Goal: Task Accomplishment & Management: Use online tool/utility

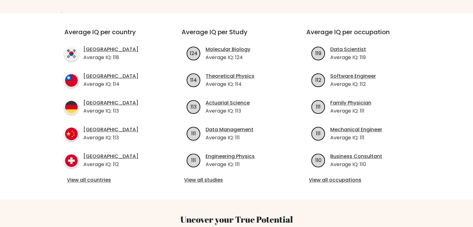
scroll to position [155, 0]
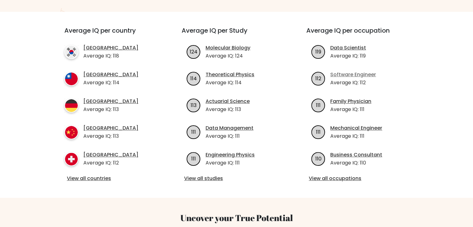
click at [346, 72] on link "Software Engineer" at bounding box center [353, 74] width 46 height 7
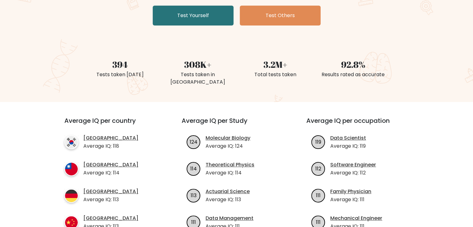
scroll to position [0, 0]
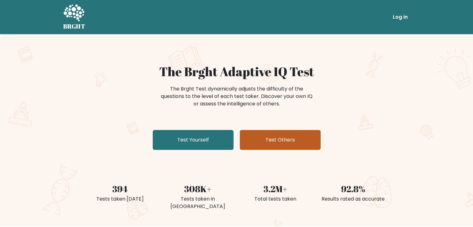
click at [248, 139] on link "Test Others" at bounding box center [280, 140] width 81 height 20
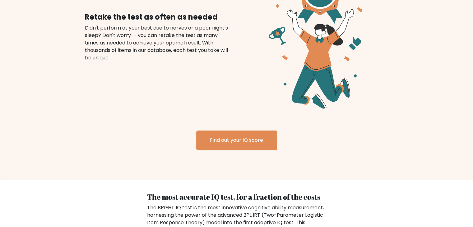
scroll to position [777, 0]
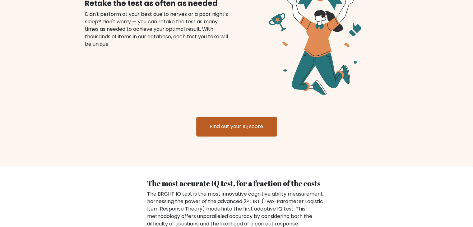
click at [202, 119] on link "Find out your IQ score" at bounding box center [236, 126] width 81 height 20
click at [253, 121] on link "Find out your IQ score" at bounding box center [236, 126] width 81 height 20
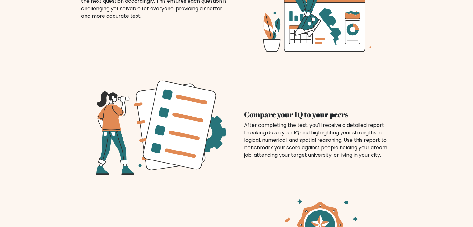
scroll to position [528, 0]
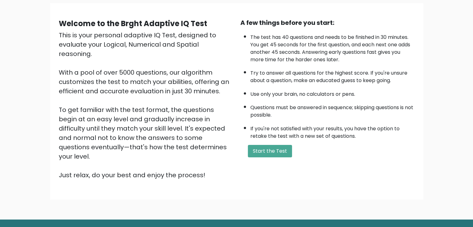
scroll to position [58, 0]
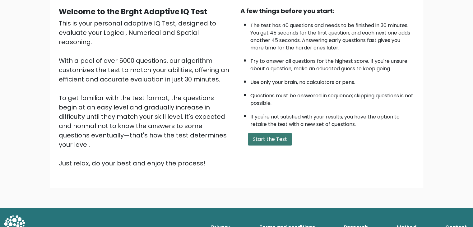
click at [281, 136] on button "Start the Test" at bounding box center [270, 139] width 44 height 12
click at [266, 136] on button "Start the Test" at bounding box center [270, 139] width 44 height 12
